Goal: Book appointment/travel/reservation

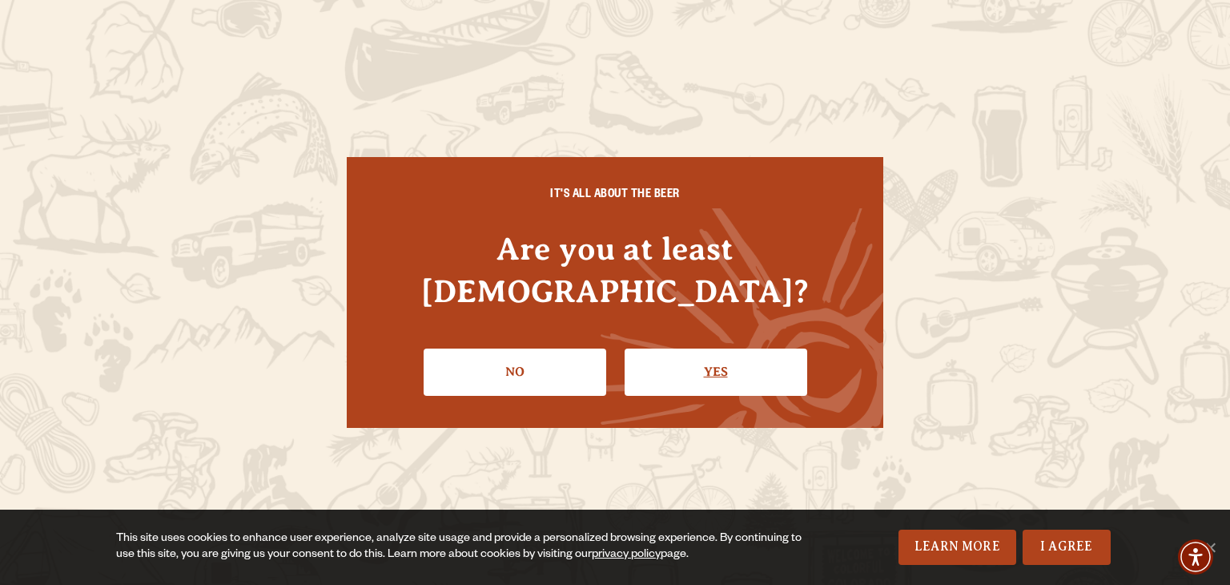
click at [700, 358] on link "Yes" at bounding box center [716, 371] width 183 height 46
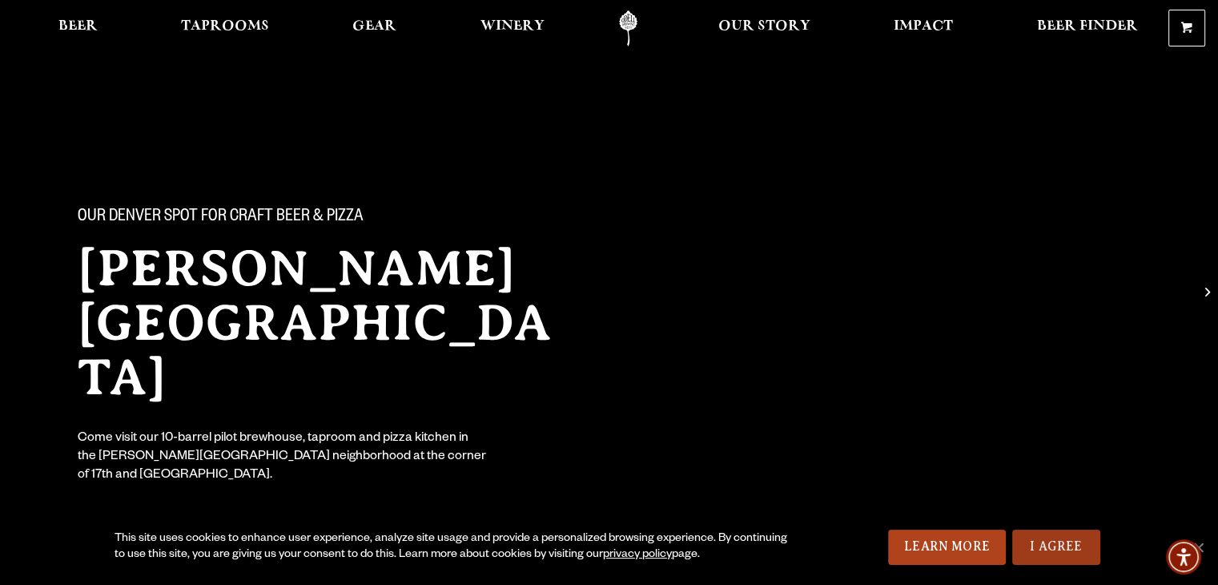
click at [1058, 549] on link "I Agree" at bounding box center [1056, 546] width 88 height 35
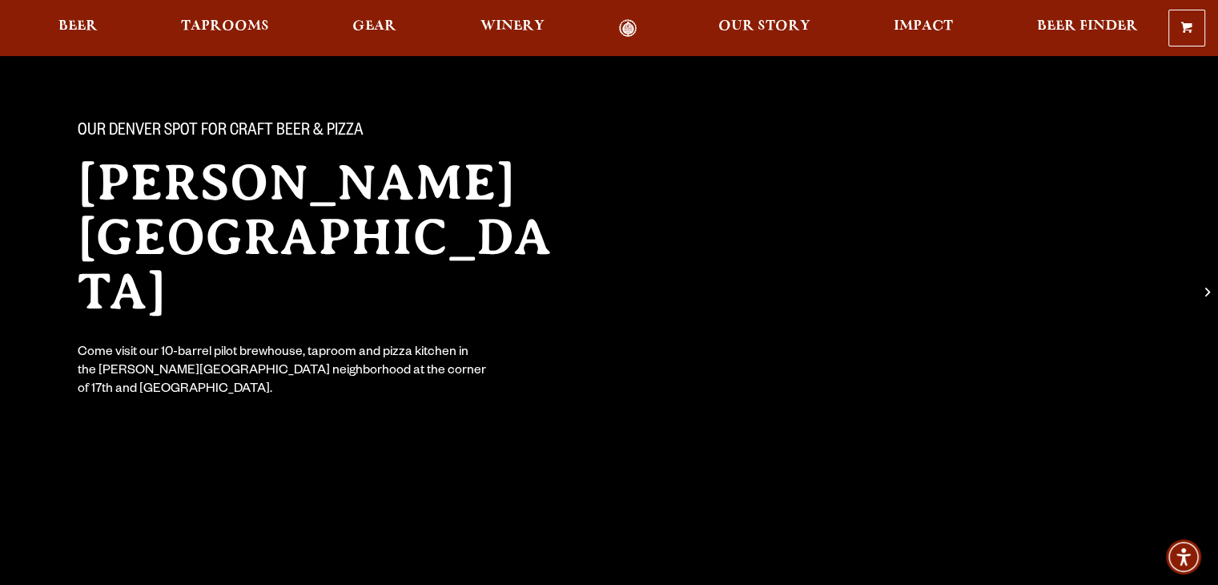
scroll to position [400, 0]
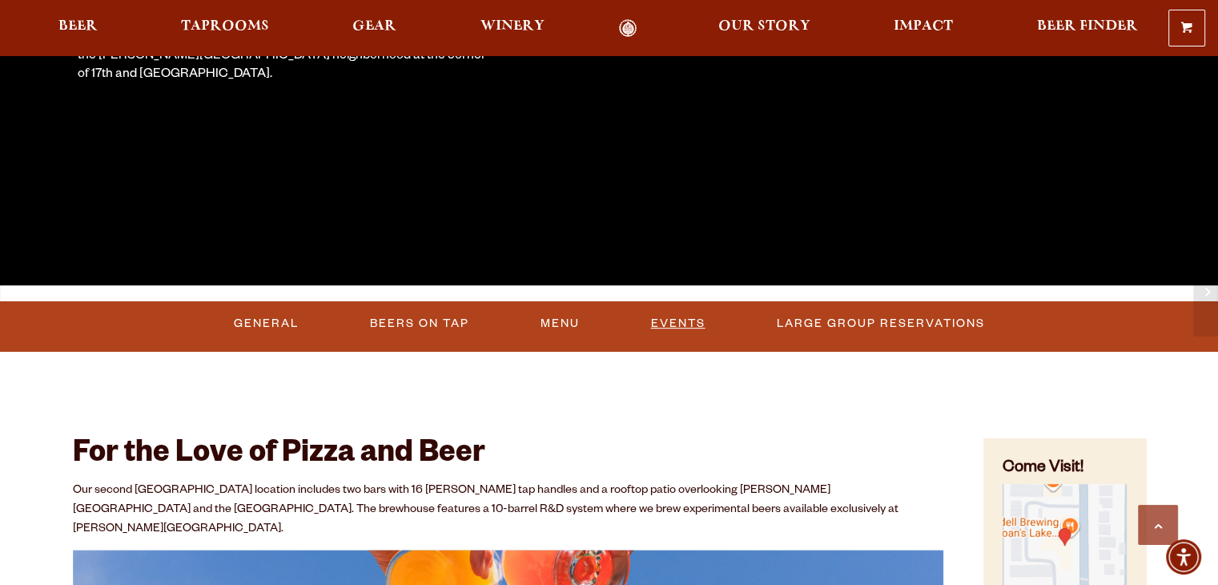
click at [674, 322] on link "Events" at bounding box center [678, 323] width 67 height 37
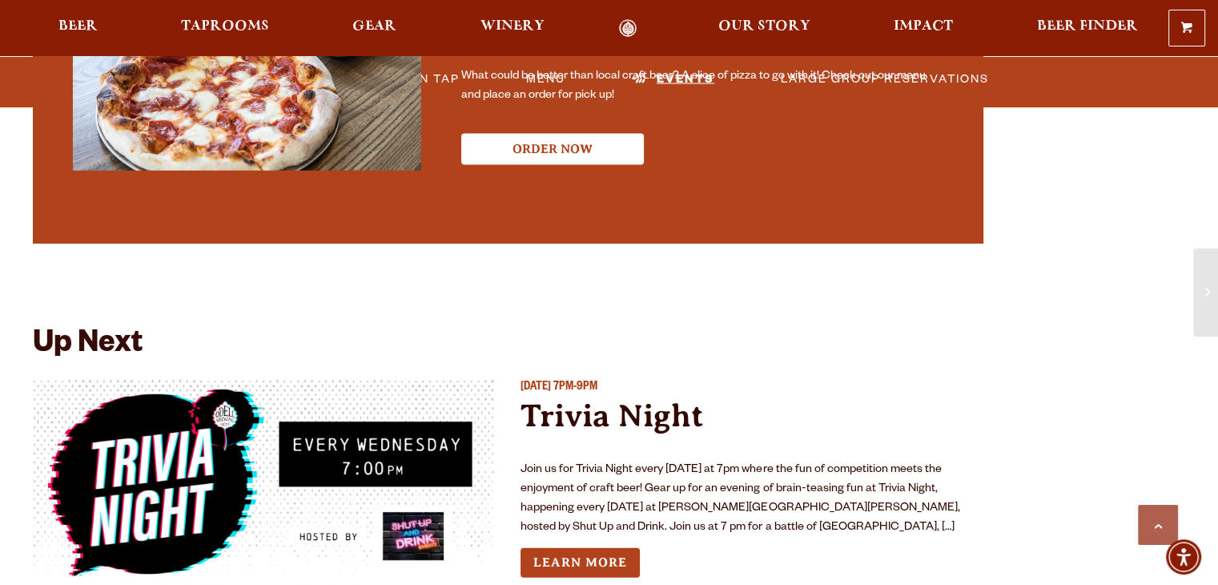
scroll to position [3793, 0]
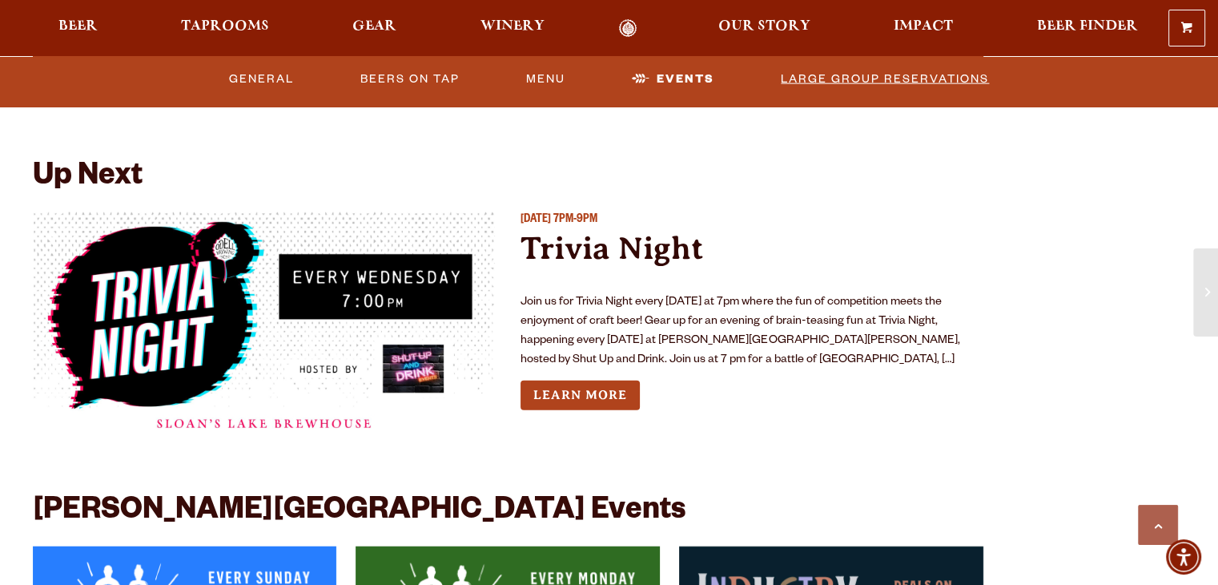
click at [878, 78] on link "Large Group Reservations" at bounding box center [885, 78] width 221 height 37
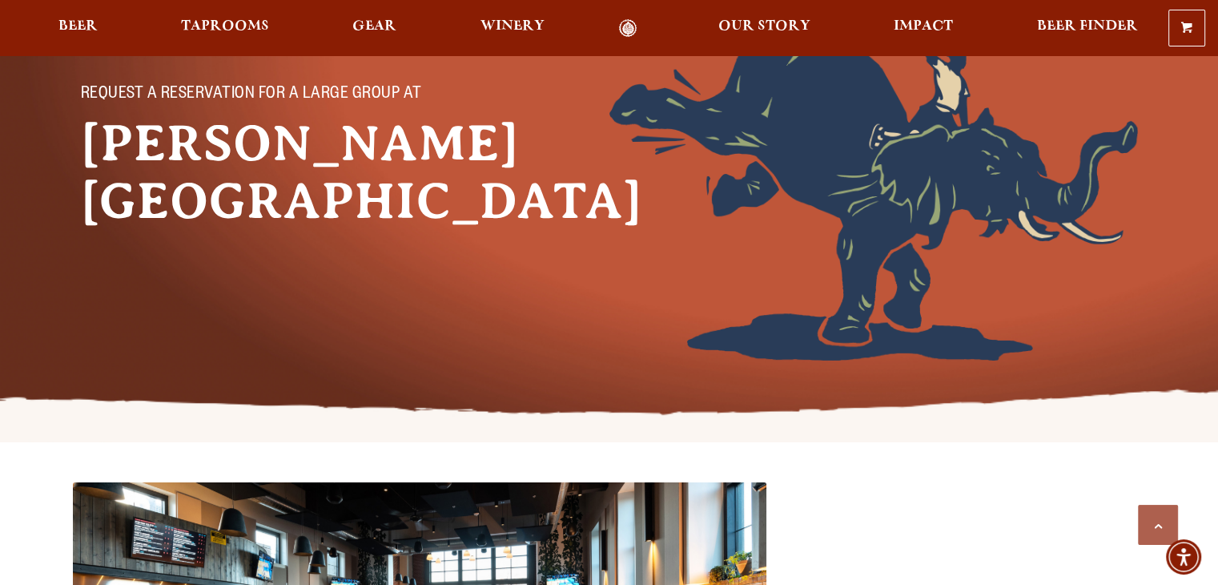
scroll to position [83, 0]
